Goal: Register for event/course

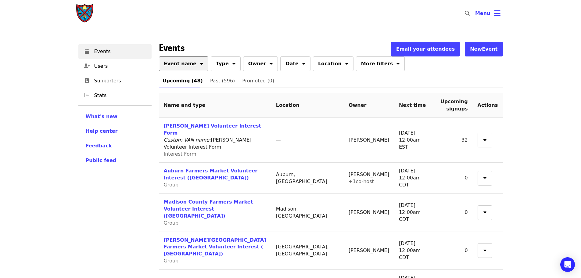
click at [171, 70] on button "Event name" at bounding box center [184, 63] width 50 height 15
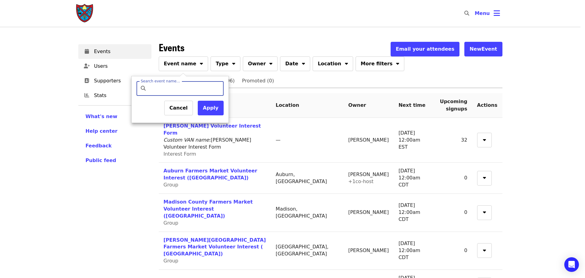
click at [169, 88] on input "Search event name…" at bounding box center [185, 88] width 72 height 15
type input "*******"
click at [213, 116] on div "Cancel Apply" at bounding box center [180, 109] width 87 height 17
click at [212, 112] on button "Apply" at bounding box center [211, 108] width 26 height 15
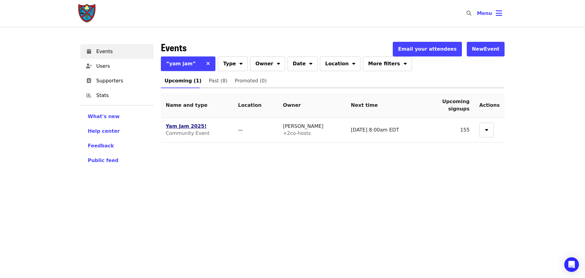
drag, startPoint x: 183, startPoint y: 130, endPoint x: 182, endPoint y: 123, distance: 6.8
click at [183, 129] on td "Yam Jam 2025! Community Event" at bounding box center [197, 130] width 72 height 25
click at [182, 123] on link "Yam Jam 2025!" at bounding box center [186, 126] width 41 height 6
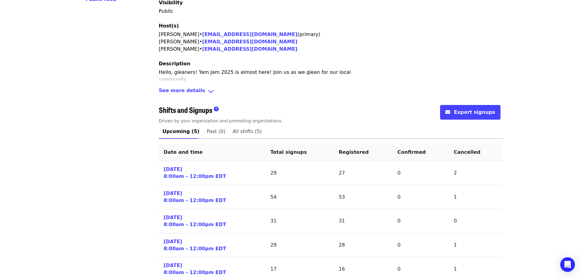
scroll to position [183, 0]
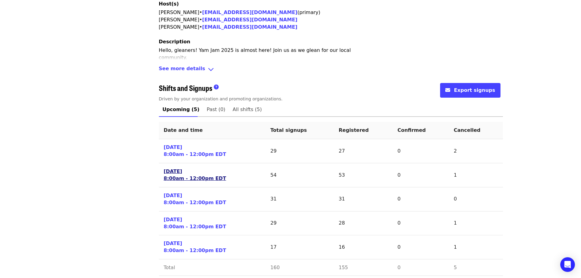
click at [190, 169] on link "[DATE] 8:00am - 12:00pm EDT" at bounding box center [195, 175] width 62 height 14
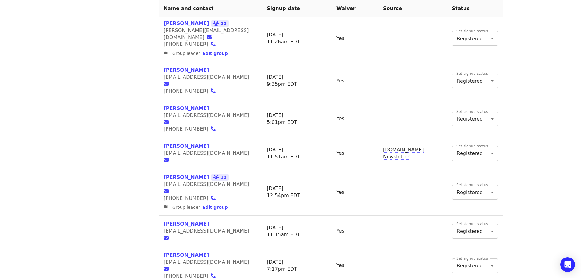
scroll to position [366, 0]
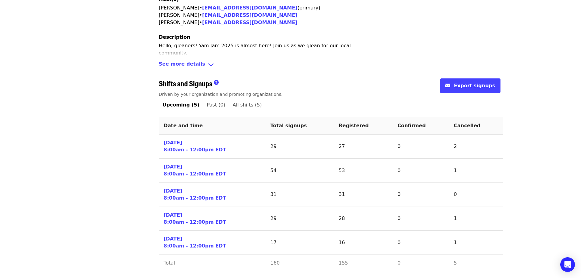
scroll to position [189, 0]
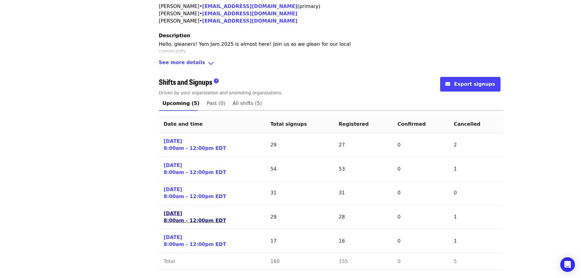
click at [177, 217] on link "[DATE] 8:00am - 12:00pm EDT" at bounding box center [195, 217] width 62 height 14
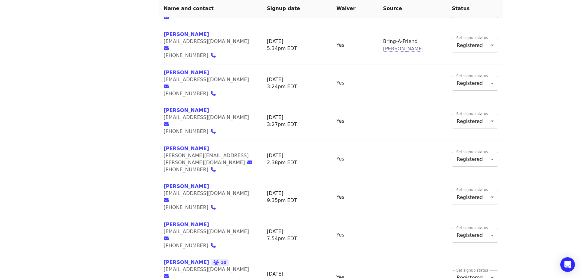
scroll to position [366, 0]
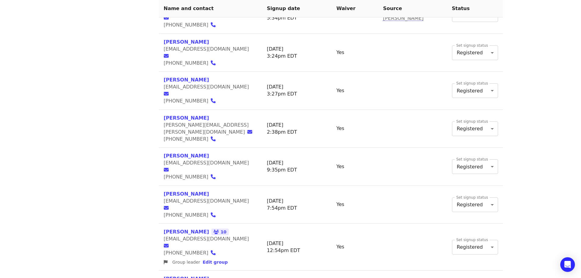
click at [117, 157] on div "Events Users Supporters Stats What's new Help center Feedback Public feed Organ…" at bounding box center [115, 177] width 80 height 1010
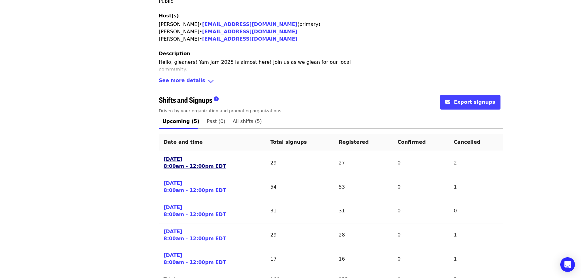
scroll to position [189, 0]
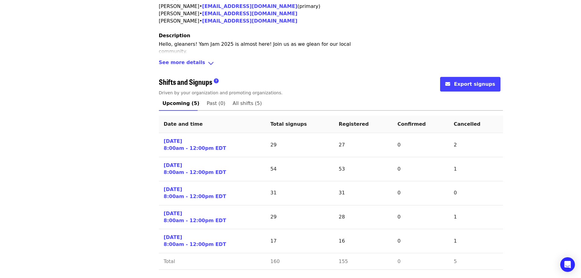
click at [180, 160] on td "Sat 10/11/25 8:00am - 12:00pm EDT" at bounding box center [212, 169] width 107 height 24
click at [180, 163] on link "Sat 10/11/25 8:00am - 12:00pm EDT" at bounding box center [195, 169] width 62 height 14
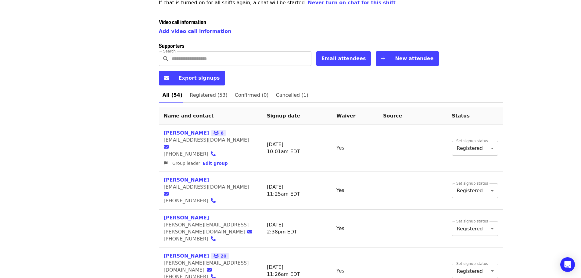
scroll to position [30, 0]
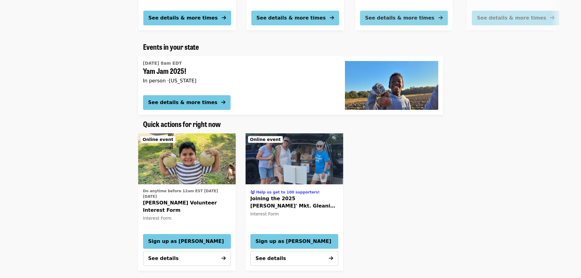
scroll to position [244, 0]
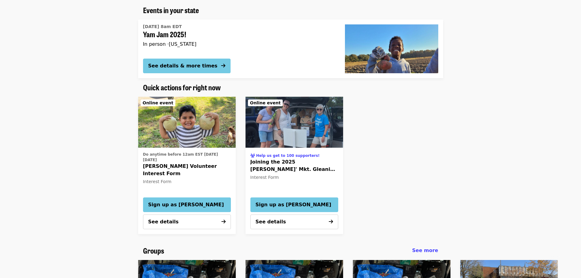
click at [185, 51] on div "[DATE] 8am EDT Yam Jam 2025! In person · [US_STATE]" at bounding box center [239, 38] width 192 height 32
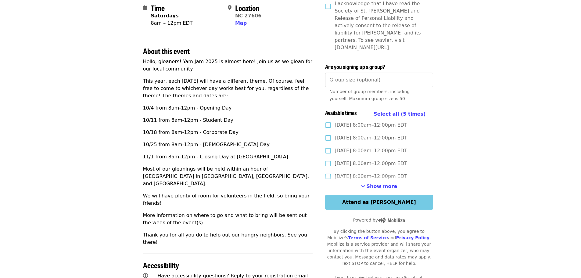
scroll to position [152, 0]
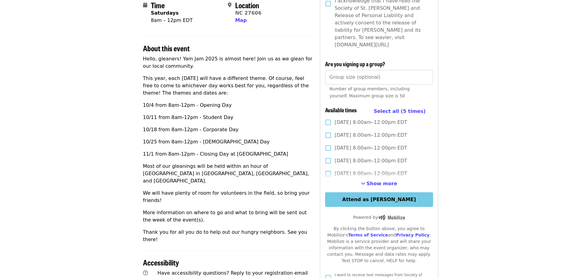
click at [273, 124] on div "Hello, gleaners! Yam Jam 2025 is almost here! Join us as we glean for our local…" at bounding box center [228, 149] width 170 height 188
click at [371, 180] on span "Show more" at bounding box center [381, 183] width 31 height 6
